Goal: Task Accomplishment & Management: Complete application form

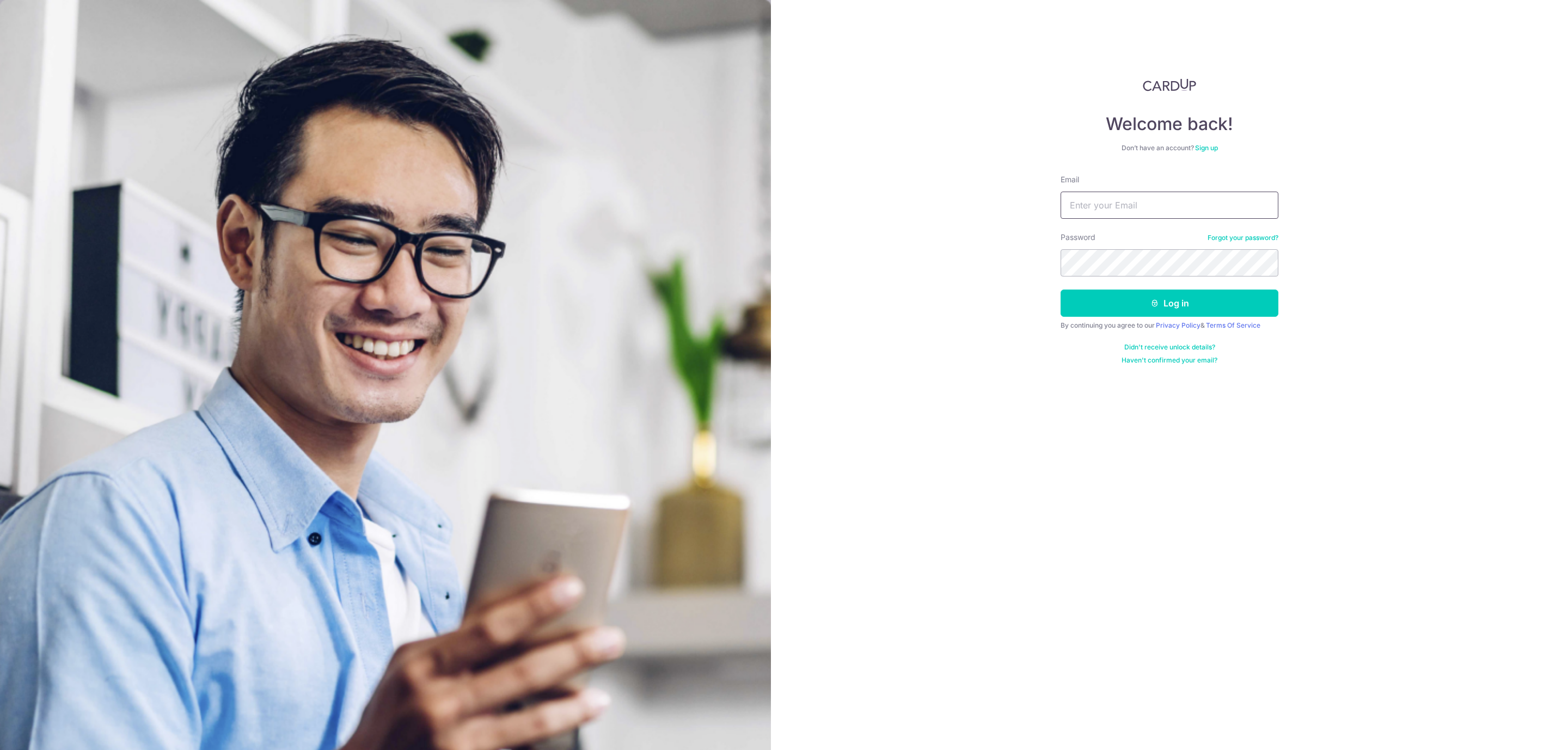
click at [1097, 208] on input "Email" at bounding box center [1170, 205] width 218 height 27
type input "[EMAIL_ADDRESS][DOMAIN_NAME]"
click at [1061, 290] on button "Log in" at bounding box center [1170, 303] width 218 height 27
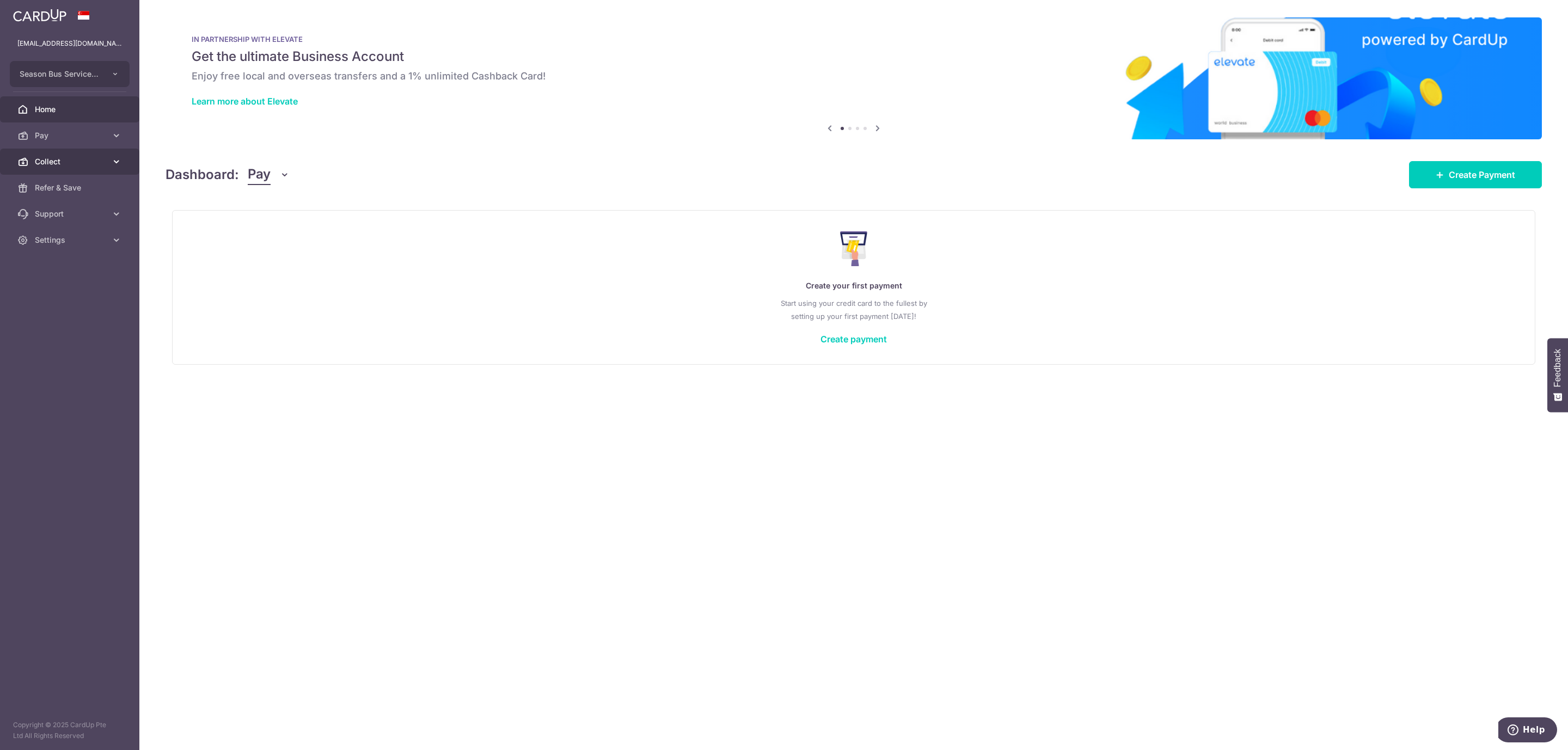
click at [51, 157] on span "Collect" at bounding box center [71, 162] width 72 height 11
click at [77, 238] on span "Payment Requests" at bounding box center [71, 240] width 72 height 11
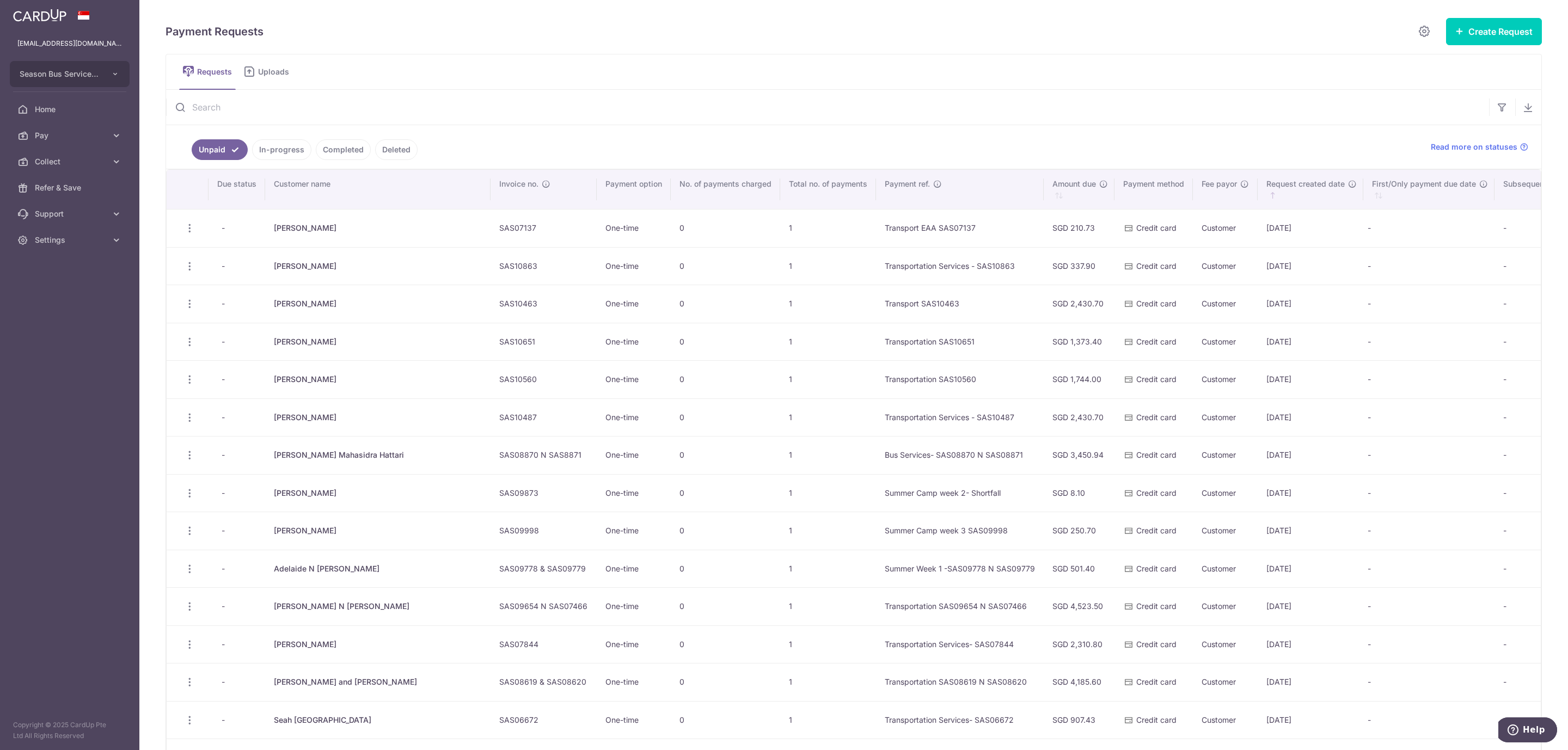
click at [1488, 16] on div "Payment Requests Create Request Single Request Multiple Requests Requests Uploa…" at bounding box center [854, 375] width 1429 height 750
click at [1472, 35] on button "Create Request" at bounding box center [1494, 31] width 96 height 27
click at [1423, 56] on link "Single Request" at bounding box center [1466, 65] width 151 height 26
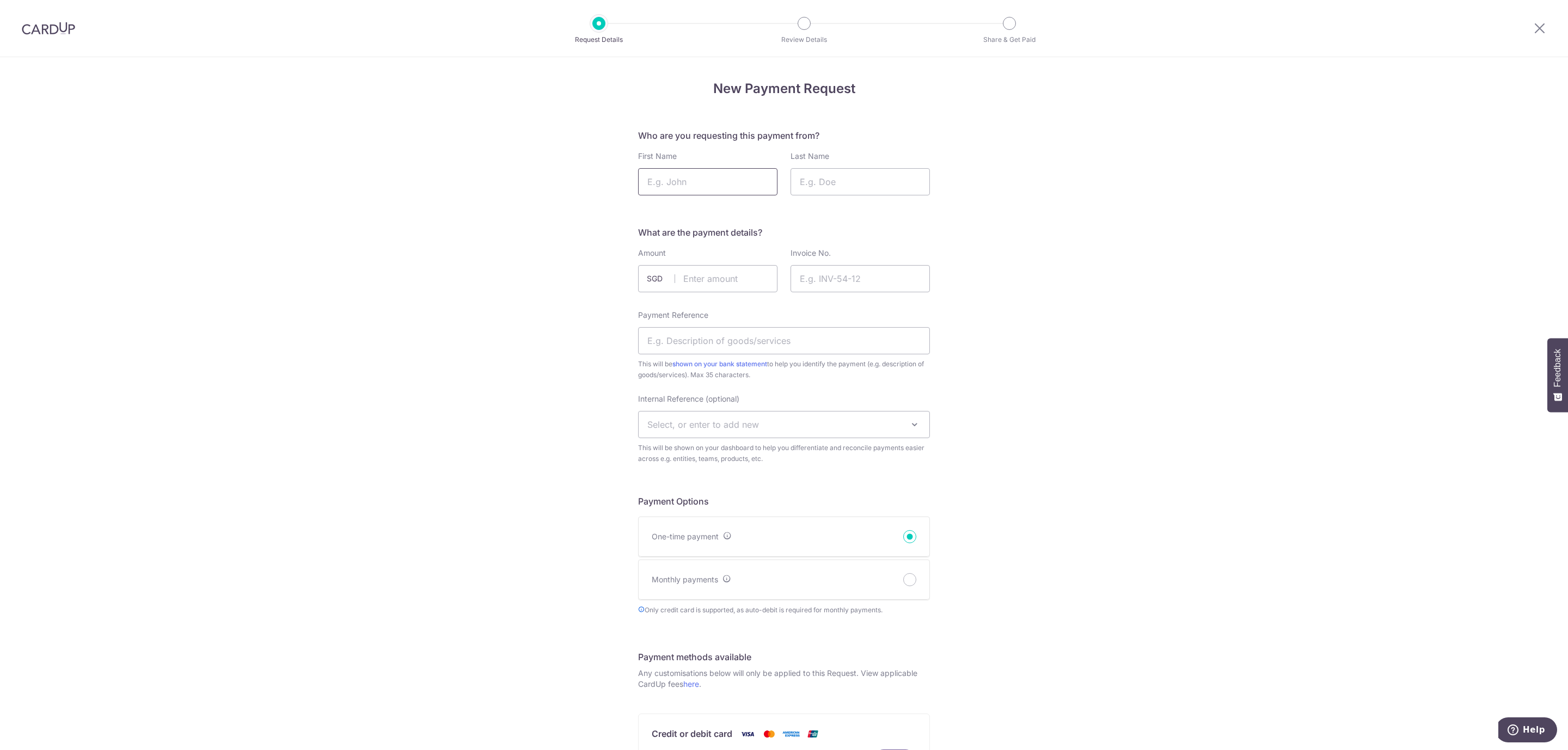
click at [690, 192] on input "First Name" at bounding box center [707, 181] width 139 height 27
type input "Daphne"
click at [840, 171] on input "Last Name" at bounding box center [860, 181] width 139 height 27
type input "Lopick"
click at [701, 265] on input "text" at bounding box center [707, 279] width 139 height 27
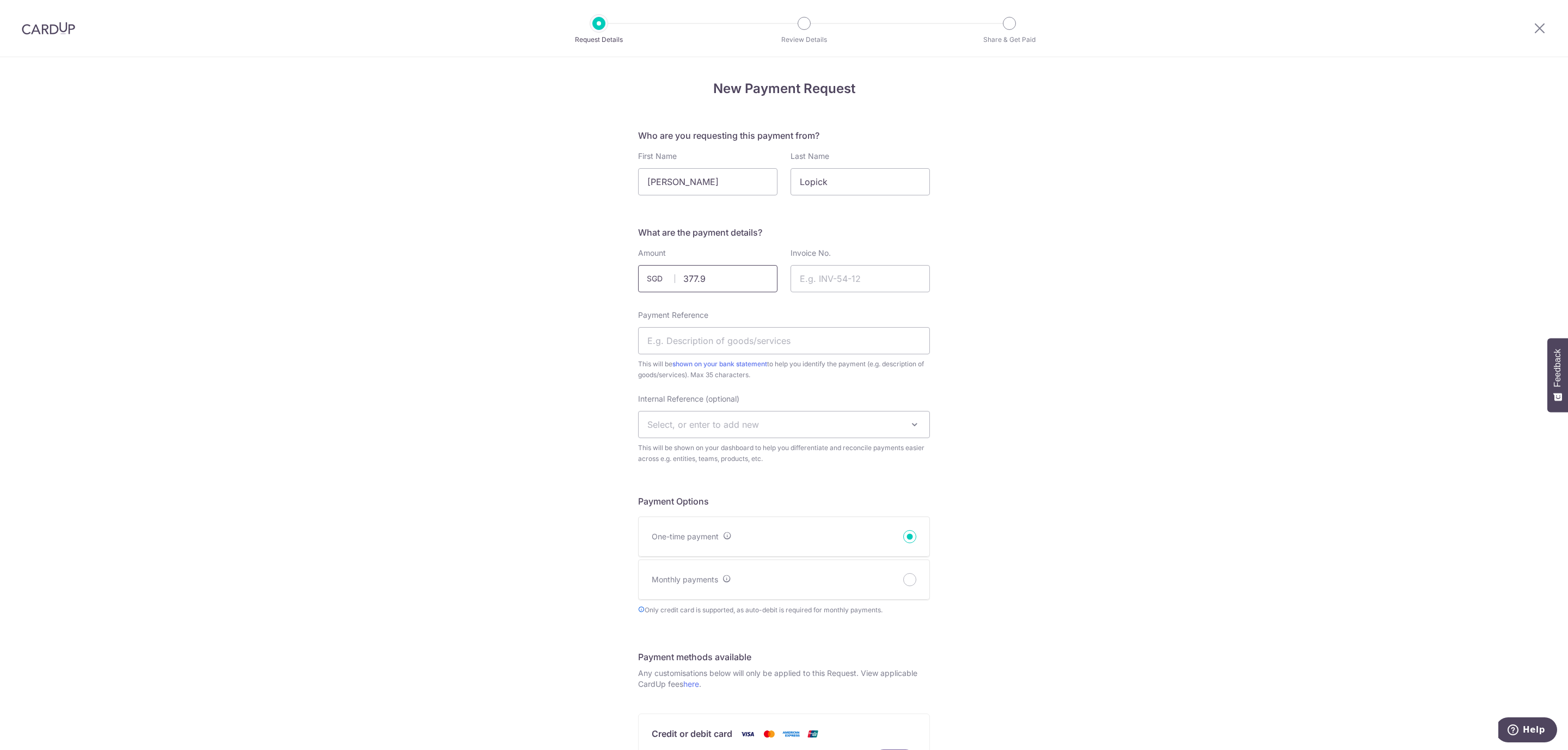
type input "377.90"
click at [832, 278] on input "Invoice No." at bounding box center [860, 279] width 139 height 27
type input "SAS10533"
click at [833, 338] on input "Payment Reference" at bounding box center [784, 340] width 292 height 27
drag, startPoint x: 687, startPoint y: 340, endPoint x: 848, endPoint y: 341, distance: 161.0
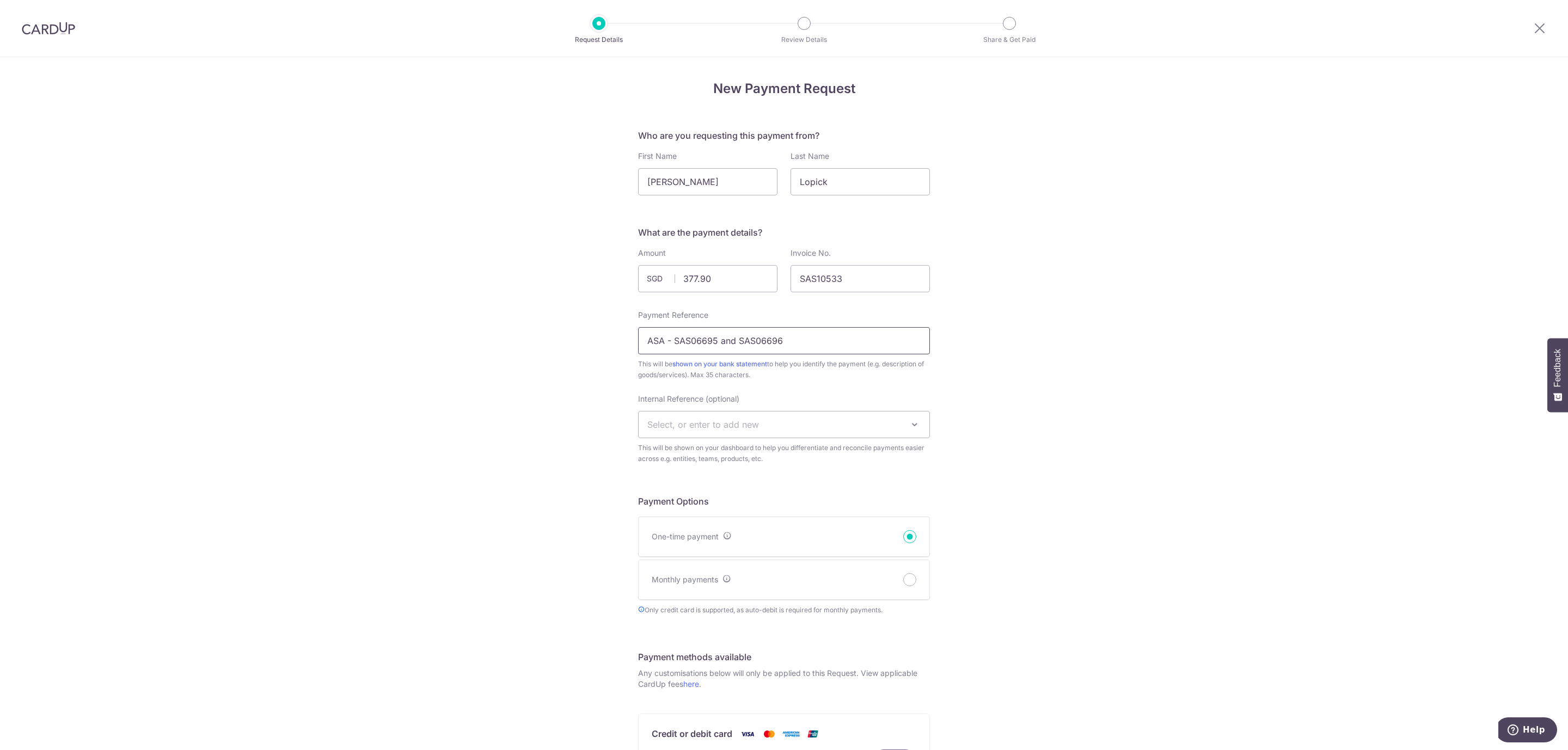
click at [889, 338] on input "ASA - SAS06695 and SAS06696" at bounding box center [784, 340] width 292 height 27
type input "ASA - SAS10533"
click at [1068, 351] on div "New Payment Request Who are you requesting this payment from? First Name Daphne…" at bounding box center [784, 601] width 1568 height 1089
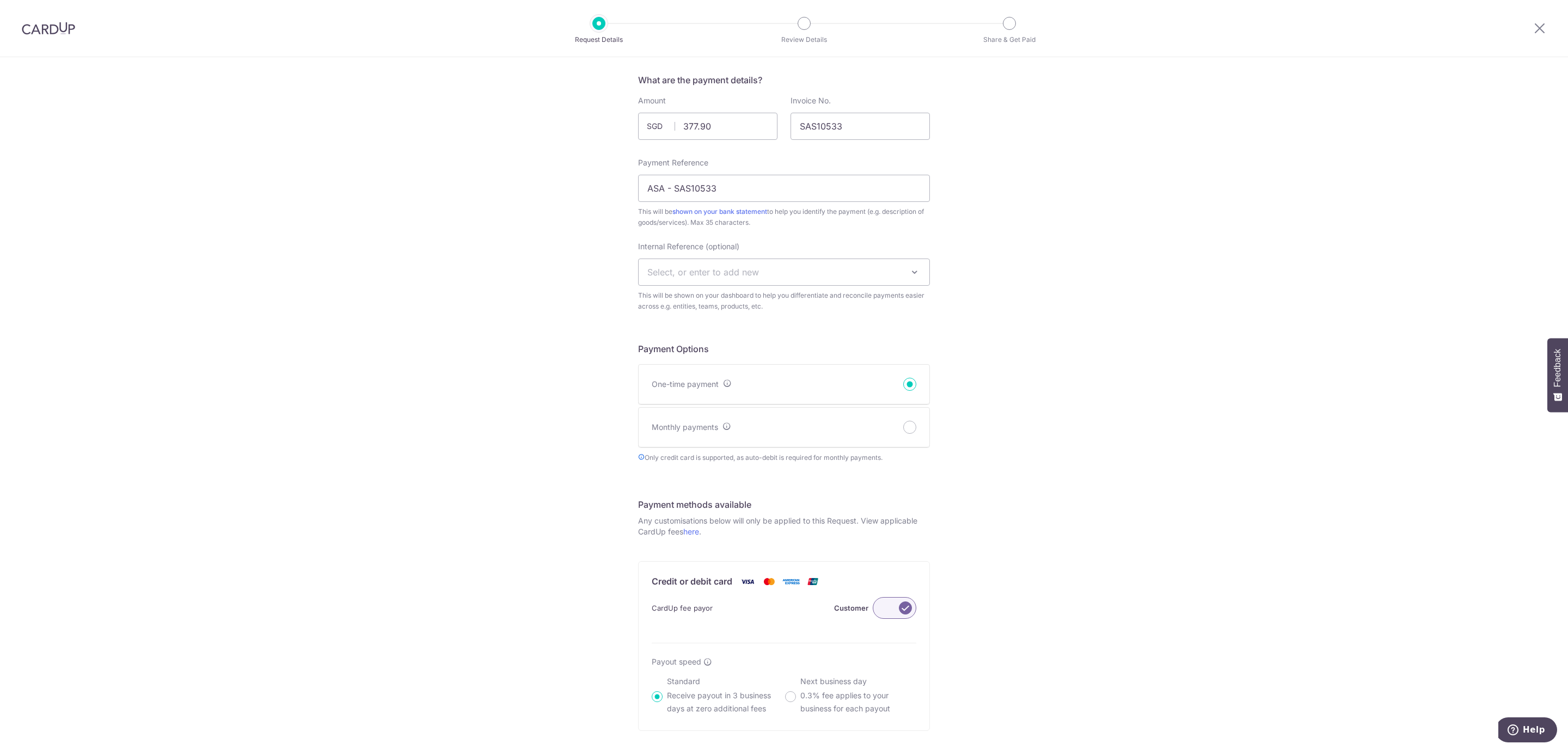
scroll to position [326, 0]
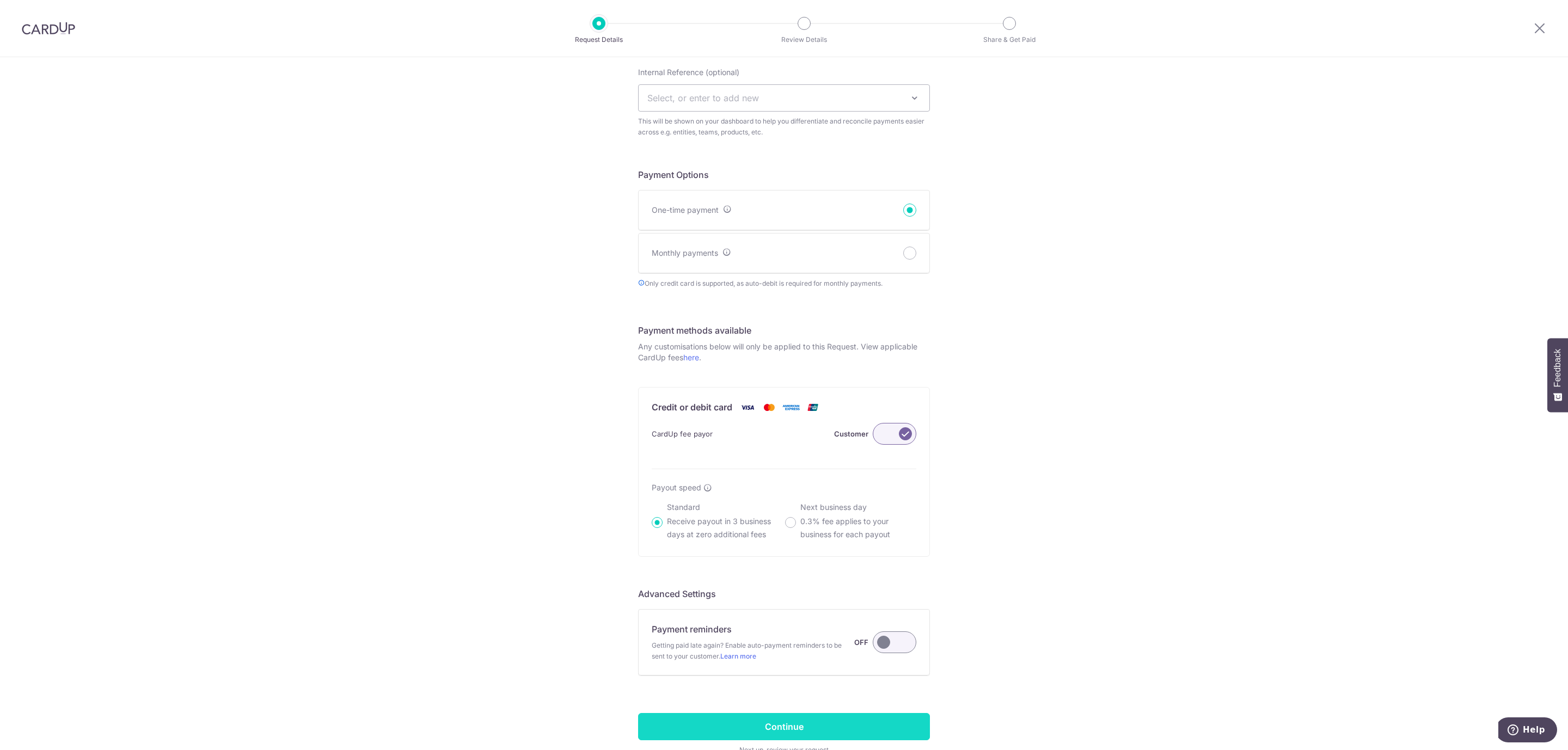
click at [799, 738] on input "Continue" at bounding box center [784, 726] width 292 height 27
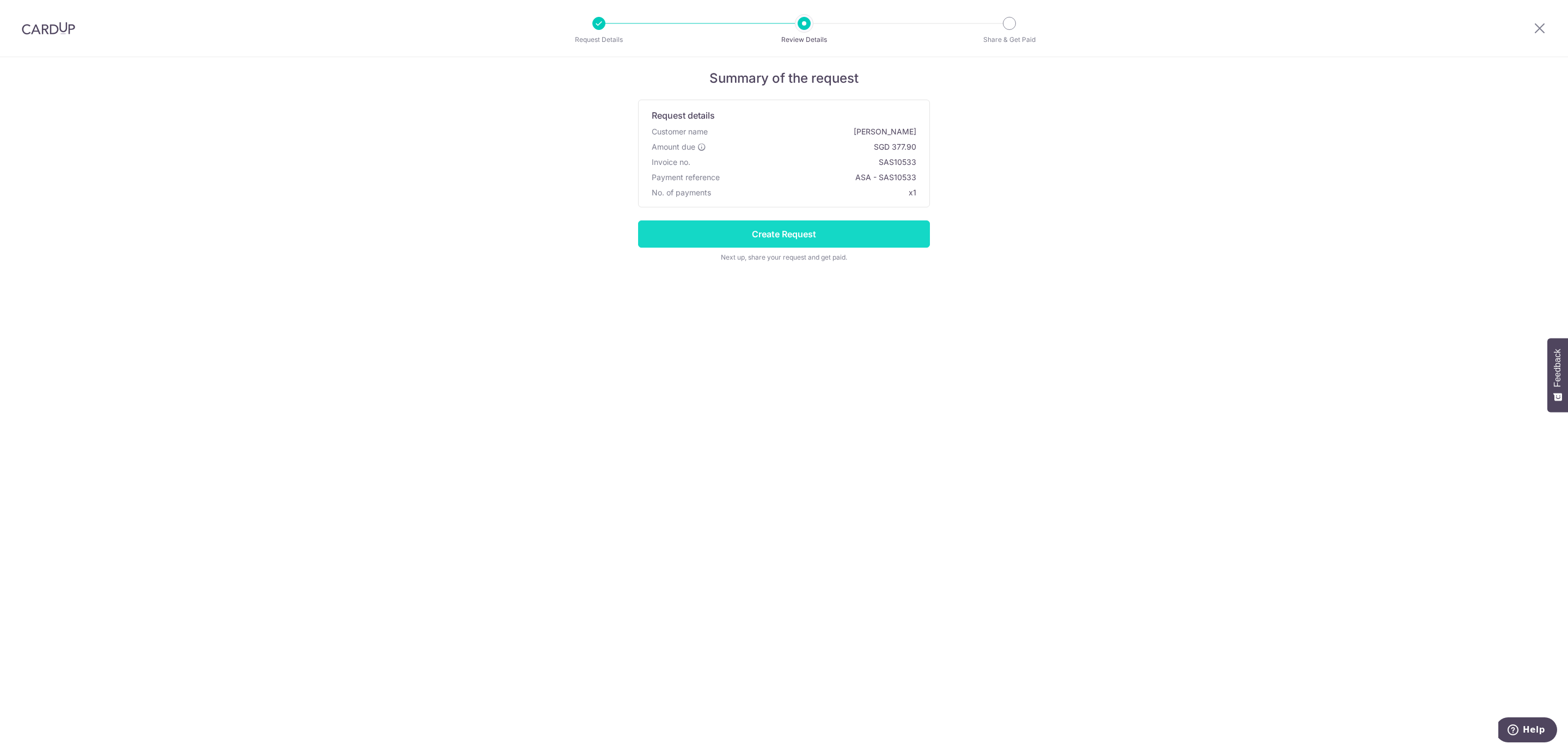
click at [786, 229] on input "Create Request" at bounding box center [784, 234] width 292 height 27
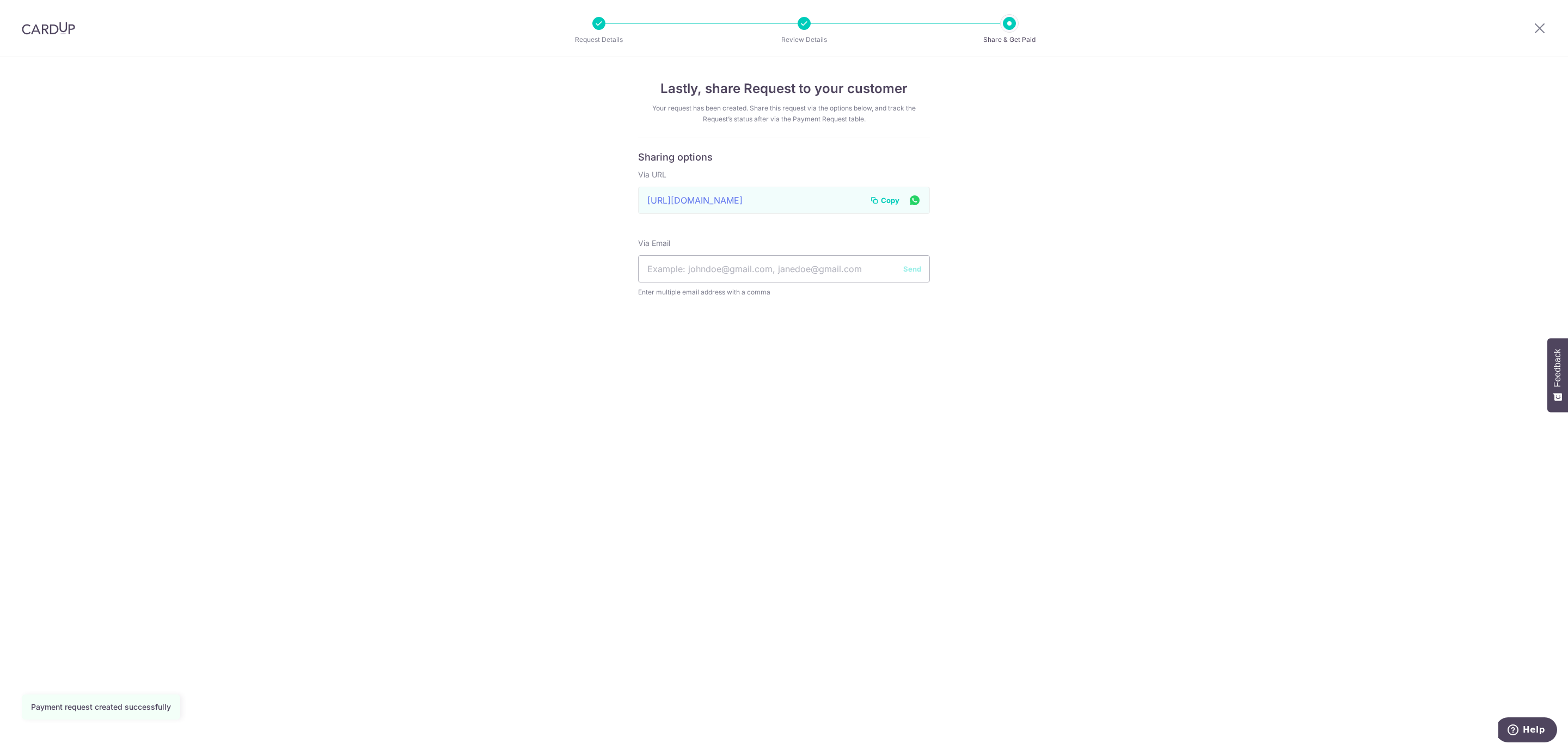
click at [886, 200] on span "Copy" at bounding box center [890, 200] width 19 height 11
